Goal: Task Accomplishment & Management: Complete application form

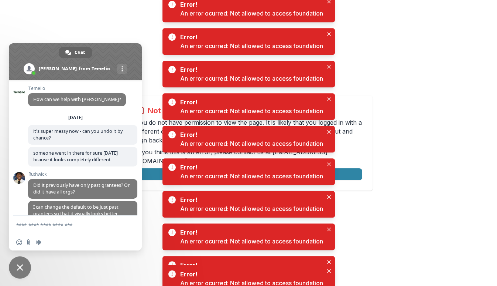
scroll to position [3027, 0]
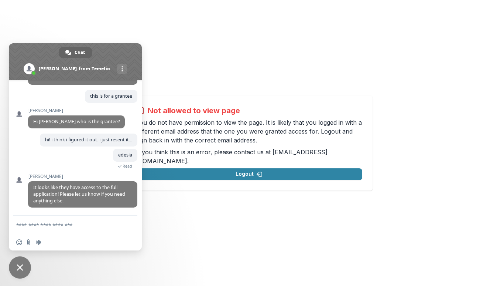
click at [124, 44] on span at bounding box center [75, 61] width 133 height 37
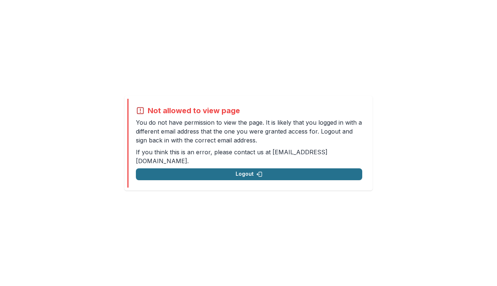
click at [244, 168] on button "Logout" at bounding box center [249, 174] width 227 height 12
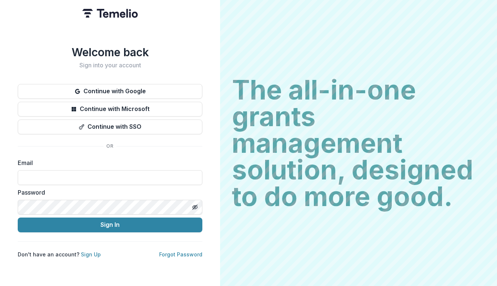
click at [77, 168] on div "Email" at bounding box center [110, 171] width 185 height 27
click at [81, 173] on input at bounding box center [110, 177] width 185 height 15
type input "**********"
click at [18, 217] on button "Sign In" at bounding box center [110, 224] width 185 height 15
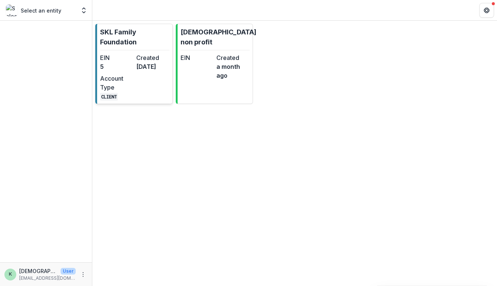
click at [105, 52] on link "SKL Family Foundation EIN 5 Created [DATE] Account Type CLIENT" at bounding box center [134, 64] width 78 height 80
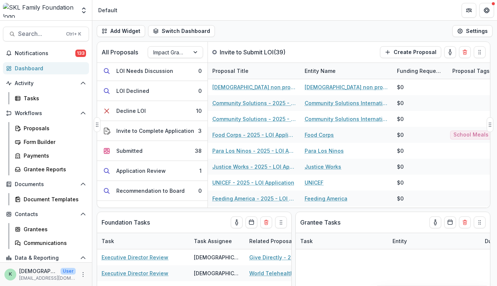
scroll to position [89, 0]
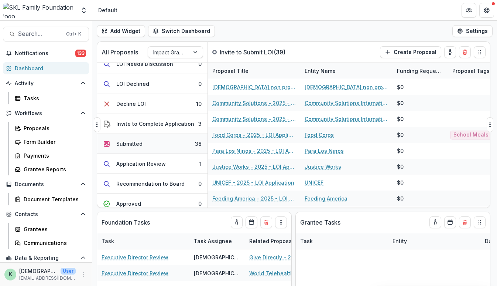
click at [136, 141] on div "Submitted" at bounding box center [129, 144] width 26 height 8
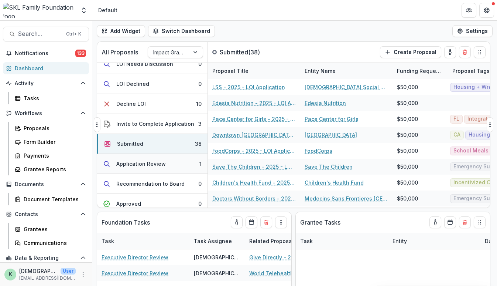
click at [134, 162] on div "Application Review" at bounding box center [141, 164] width 50 height 8
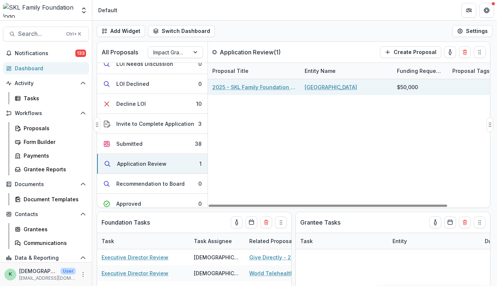
click at [270, 85] on link "2025 - SKL Family Foundation Grant Application" at bounding box center [255, 87] width 84 height 8
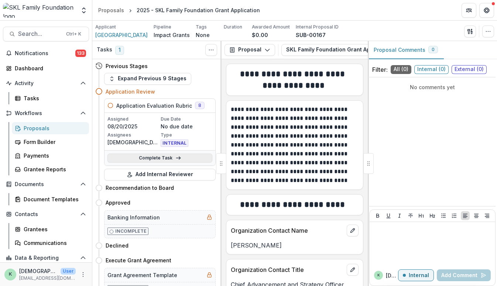
click at [159, 159] on link "Complete Task" at bounding box center [160, 157] width 105 height 9
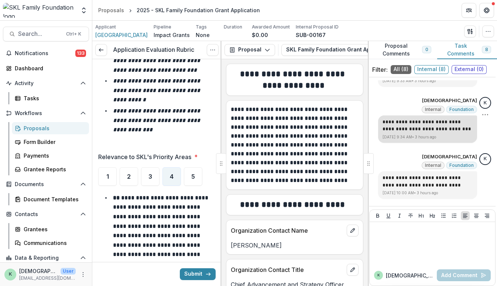
scroll to position [387, 0]
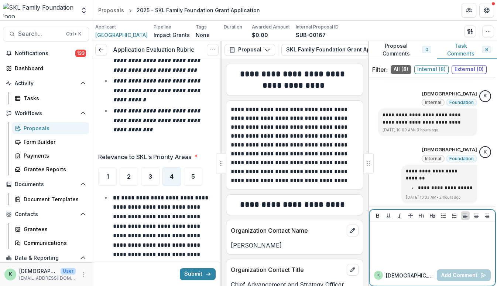
click at [425, 244] on div at bounding box center [433, 243] width 120 height 37
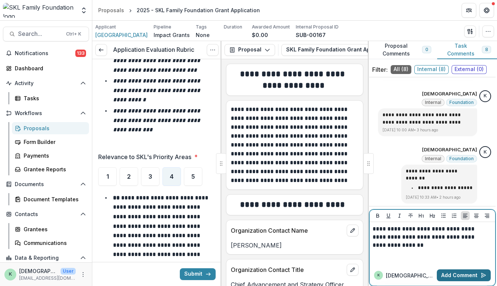
click at [445, 277] on button "Add Comment" at bounding box center [464, 275] width 54 height 12
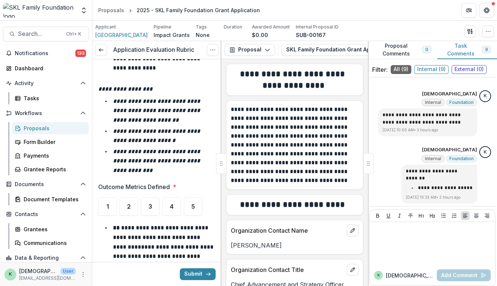
scroll to position [3307, 0]
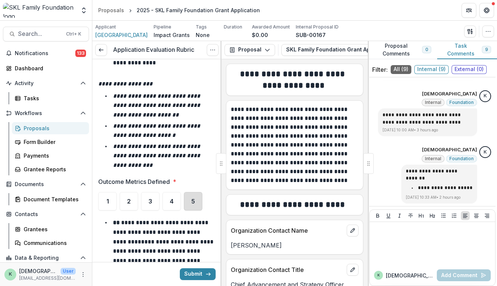
click at [194, 192] on div "5" at bounding box center [193, 201] width 18 height 18
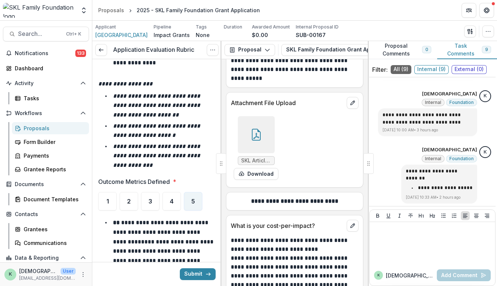
scroll to position [6212, 0]
click at [262, 131] on div at bounding box center [256, 134] width 37 height 37
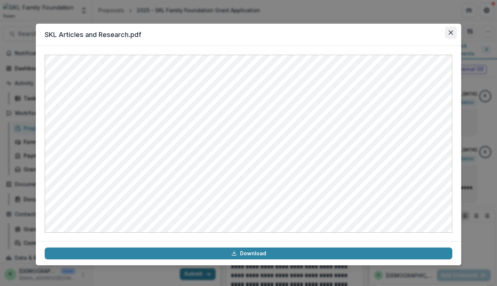
click at [454, 32] on button "Close" at bounding box center [451, 33] width 12 height 12
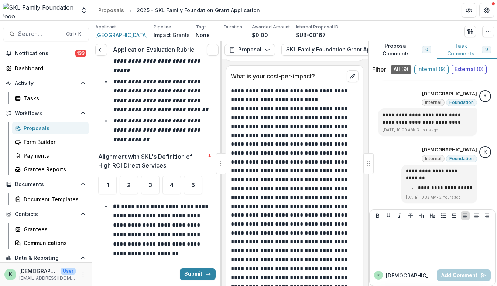
scroll to position [3735, 0]
click at [191, 181] on span "5" at bounding box center [193, 184] width 4 height 6
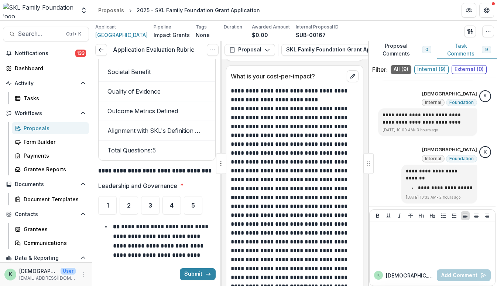
scroll to position [4276, 0]
click at [193, 202] on span "5" at bounding box center [193, 205] width 4 height 6
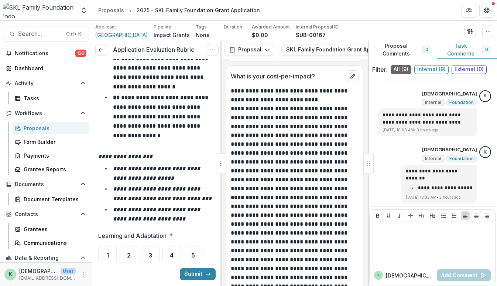
scroll to position [4601, 0]
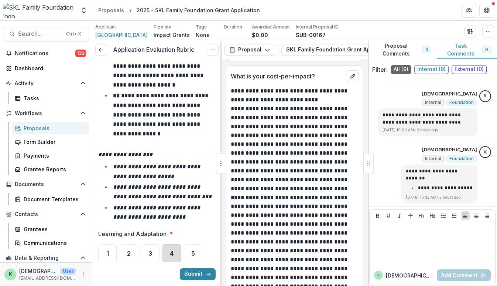
click at [174, 244] on div "4" at bounding box center [172, 253] width 18 height 18
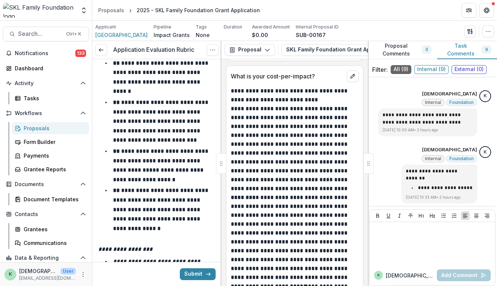
scroll to position [4631, 0]
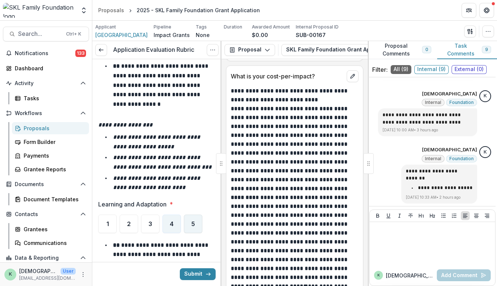
click at [184, 214] on div "5" at bounding box center [193, 223] width 18 height 18
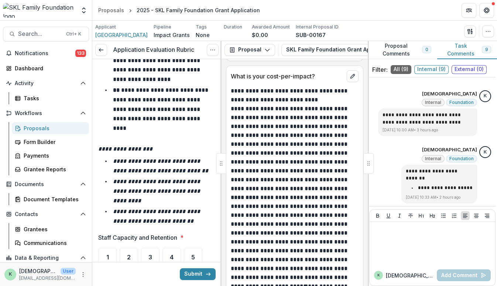
scroll to position [5014, 0]
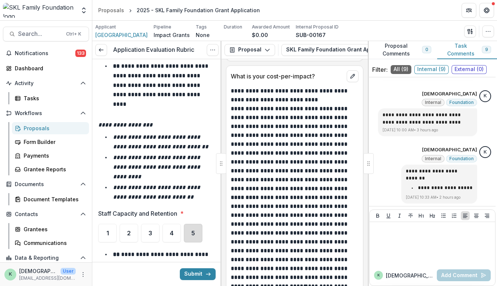
click at [192, 224] on div "5" at bounding box center [193, 233] width 18 height 18
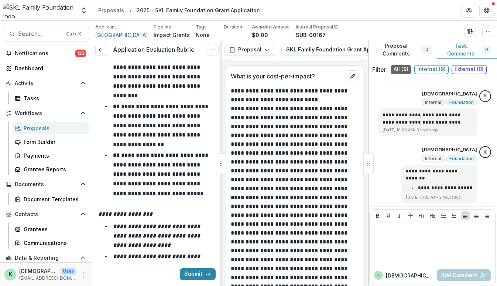
scroll to position [5414, 0]
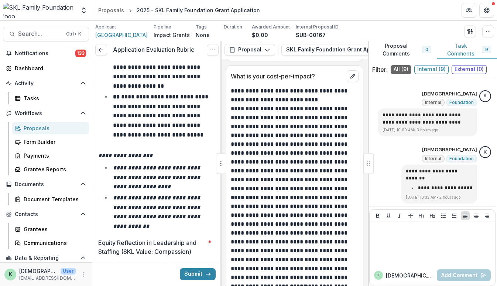
click at [195, 262] on div "5" at bounding box center [193, 271] width 18 height 18
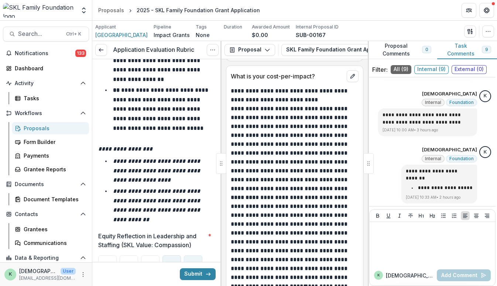
click at [172, 261] on span "4" at bounding box center [172, 264] width 4 height 6
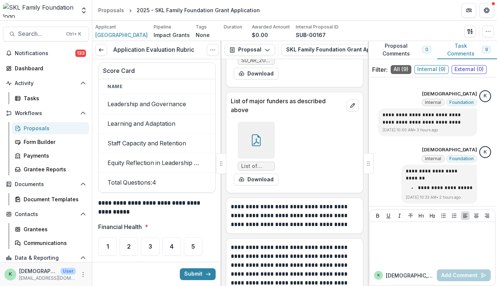
scroll to position [11106, 0]
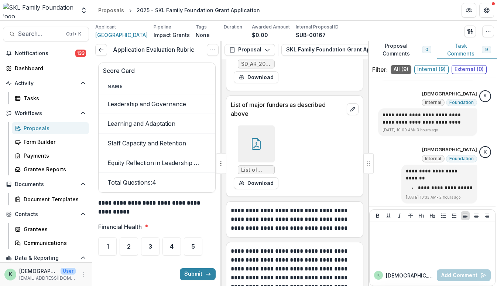
click at [262, 151] on div at bounding box center [256, 143] width 37 height 37
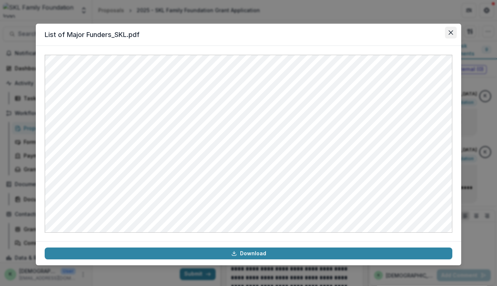
click at [451, 35] on button "Close" at bounding box center [451, 33] width 12 height 12
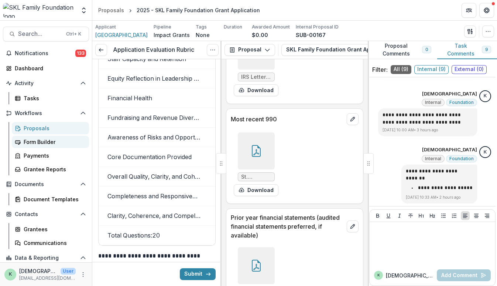
scroll to position [9794, 0]
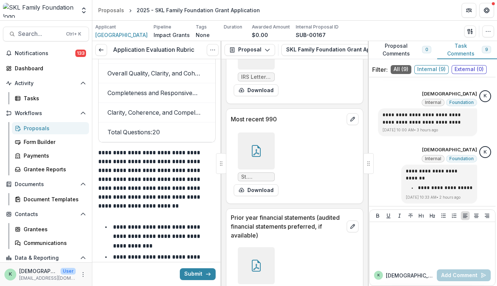
click at [35, 133] on link "Proposals" at bounding box center [50, 128] width 77 height 12
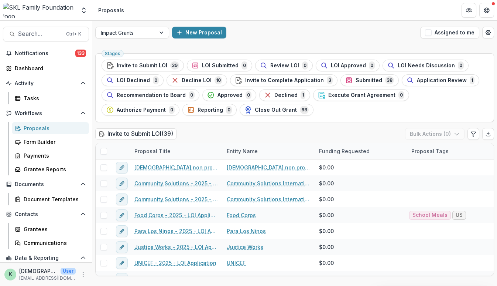
click at [33, 130] on div "Proposals" at bounding box center [54, 128] width 60 height 8
click at [32, 125] on div "Proposals" at bounding box center [54, 128] width 60 height 8
click at [33, 128] on div "Proposals" at bounding box center [54, 128] width 60 height 8
click at [34, 127] on div "Proposals" at bounding box center [54, 128] width 60 height 8
